Goal: Information Seeking & Learning: Learn about a topic

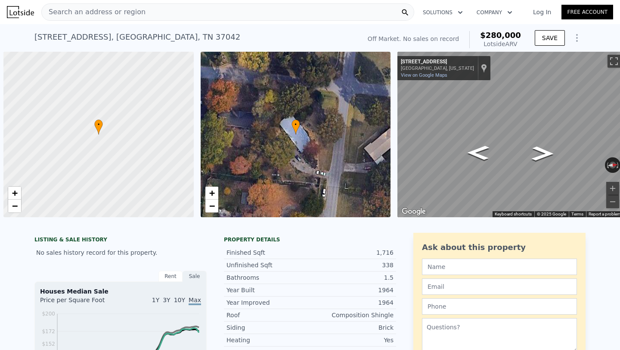
scroll to position [0, 3]
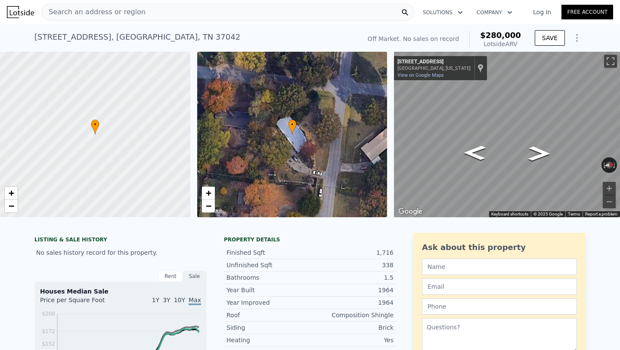
click at [202, 20] on div "Search an address or region" at bounding box center [227, 11] width 373 height 17
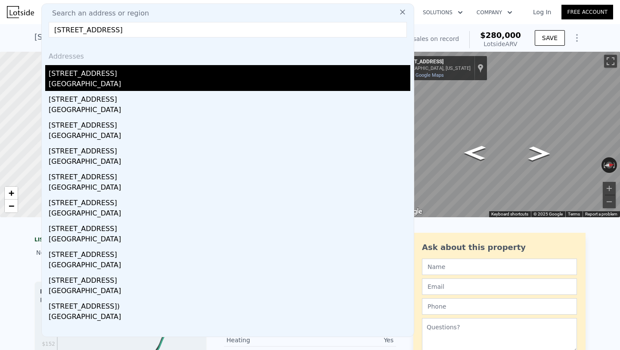
type input "[STREET_ADDRESS]"
click at [144, 69] on div "[STREET_ADDRESS]" at bounding box center [230, 72] width 362 height 14
type input "2"
type input "1100"
type input "1845"
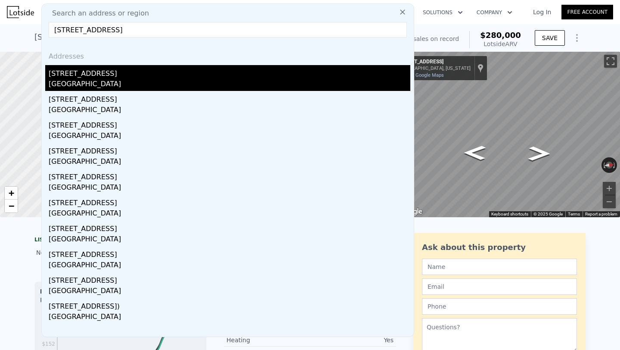
type input "871.2"
type input "39204"
type input "$ 8,000"
type input "$ 30,000"
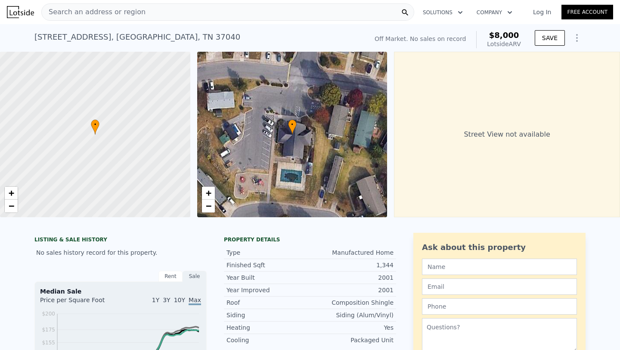
click at [181, 14] on div "Search an address or region" at bounding box center [227, 11] width 373 height 17
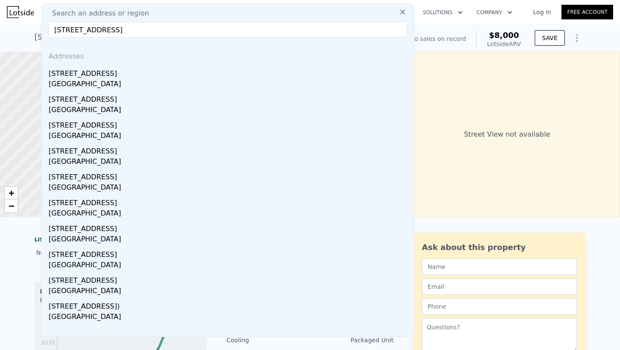
type input "[STREET_ADDRESS]"
